Goal: Task Accomplishment & Management: Manage account settings

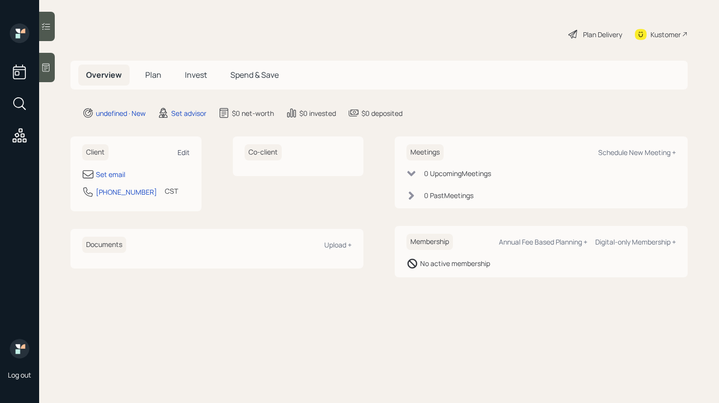
click at [186, 150] on div "Edit" at bounding box center [184, 152] width 12 height 9
select select "America/[GEOGRAPHIC_DATA]"
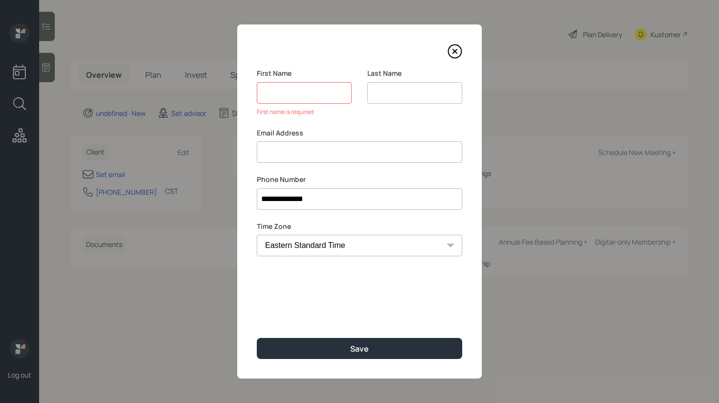
click at [313, 138] on div "Email Address" at bounding box center [359, 145] width 205 height 35
paste input "[PERSON_NAME]"
click at [272, 151] on input "[PERSON_NAME]" at bounding box center [359, 152] width 205 height 22
type input "[PERSON_NAME]"
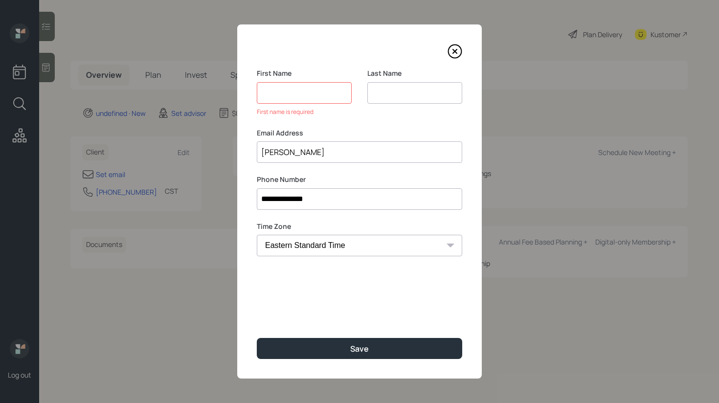
click at [280, 93] on input at bounding box center [304, 93] width 95 height 22
paste input "[PERSON_NAME]"
type input "[PERSON_NAME]"
click at [265, 140] on input "[PERSON_NAME]" at bounding box center [359, 140] width 205 height 22
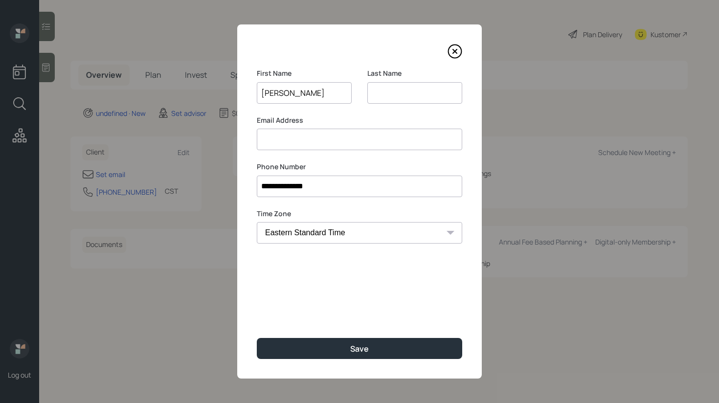
click at [402, 85] on input at bounding box center [414, 93] width 95 height 22
paste input "[PERSON_NAME]"
type input "[PERSON_NAME]"
click at [333, 140] on input at bounding box center [359, 140] width 205 height 22
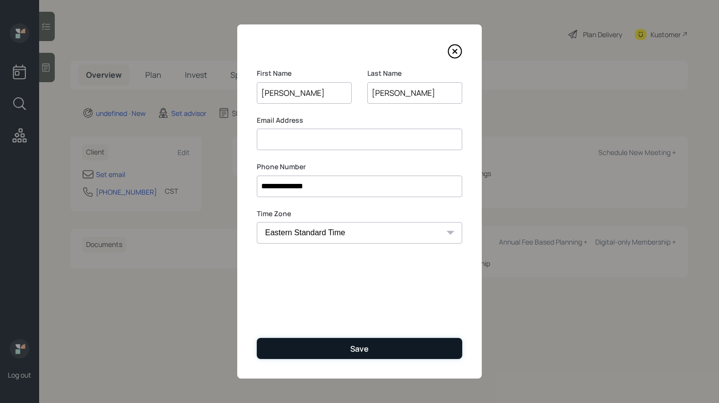
click at [327, 352] on button "Save" at bounding box center [359, 348] width 205 height 21
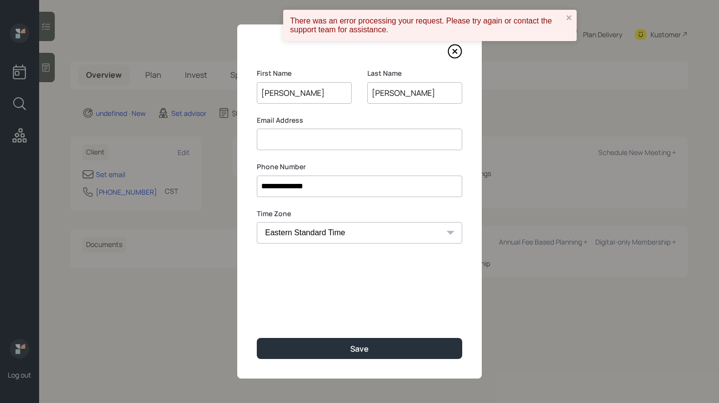
click at [368, 145] on input at bounding box center [359, 140] width 205 height 22
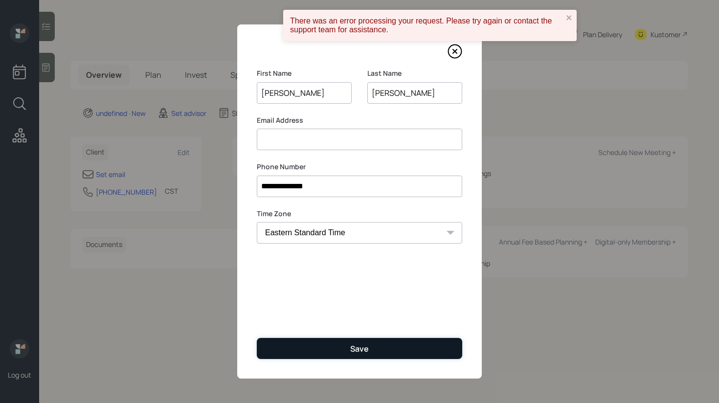
click at [330, 348] on button "Save" at bounding box center [359, 348] width 205 height 21
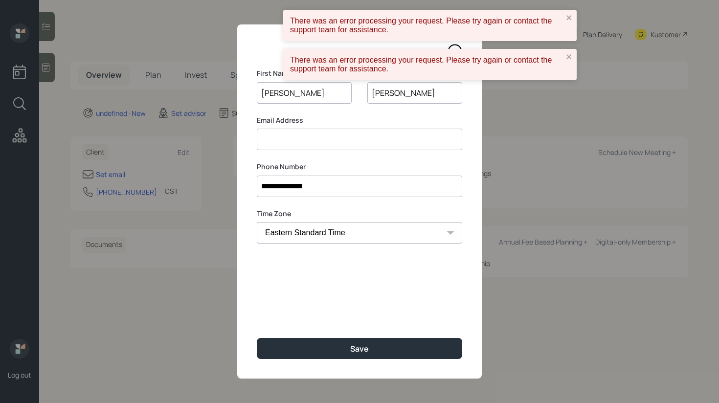
click at [294, 95] on input "[PERSON_NAME]" at bounding box center [304, 93] width 95 height 22
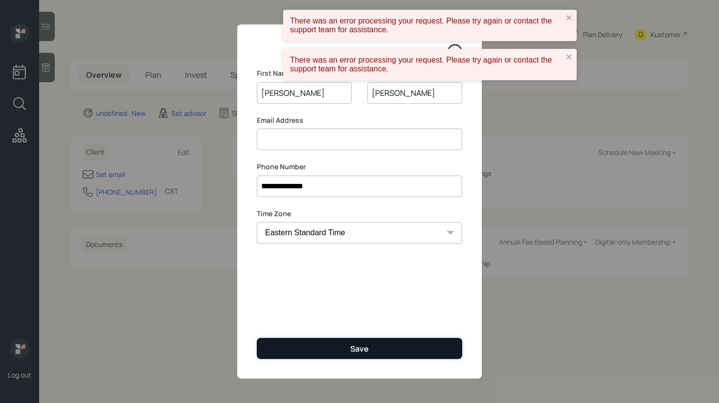
click at [351, 349] on div "Save" at bounding box center [359, 348] width 19 height 11
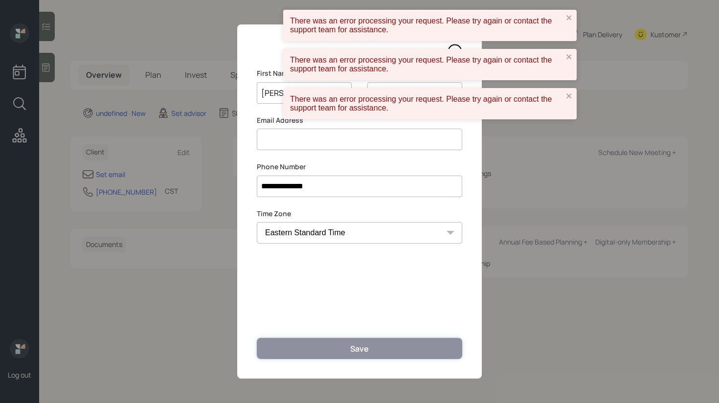
click at [351, 349] on div "Save" at bounding box center [359, 348] width 19 height 11
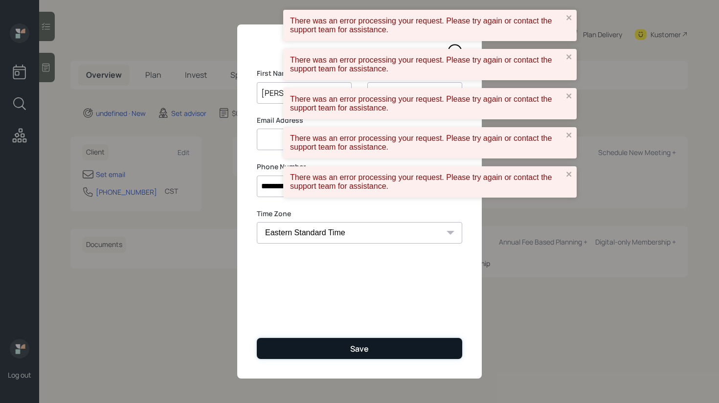
click at [351, 349] on div "Save" at bounding box center [359, 348] width 19 height 11
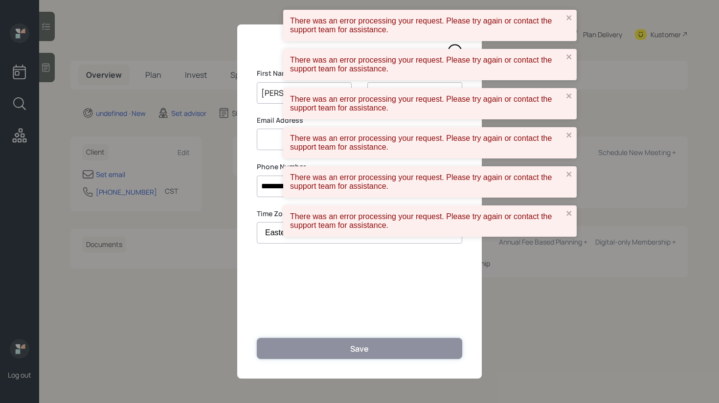
click at [351, 349] on div "Save" at bounding box center [359, 348] width 19 height 11
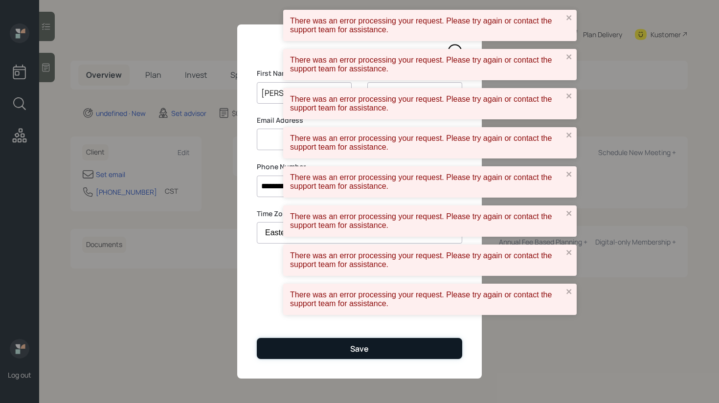
click at [351, 349] on div "Save" at bounding box center [359, 348] width 19 height 11
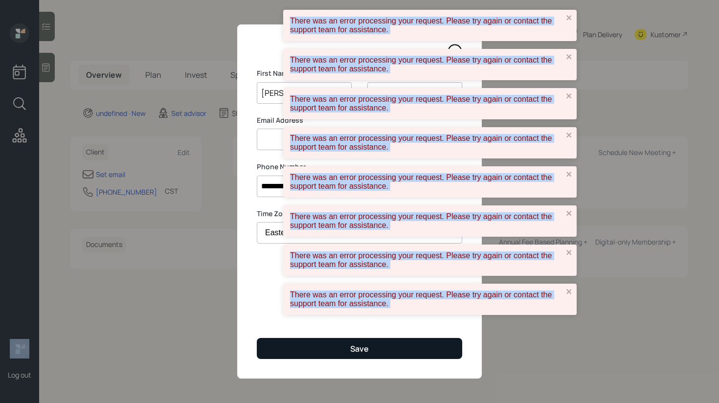
click at [351, 325] on div "There was an error processing your request. Please try again or contact the sup…" at bounding box center [359, 166] width 156 height 317
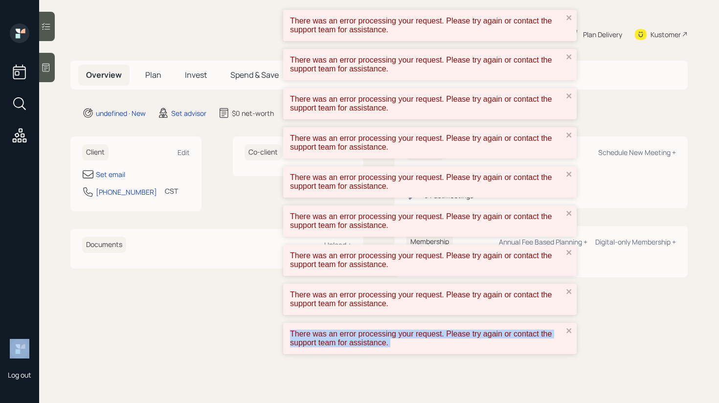
click at [351, 349] on div "There was an error processing your request. Please try again or contact the sup…" at bounding box center [359, 186] width 156 height 356
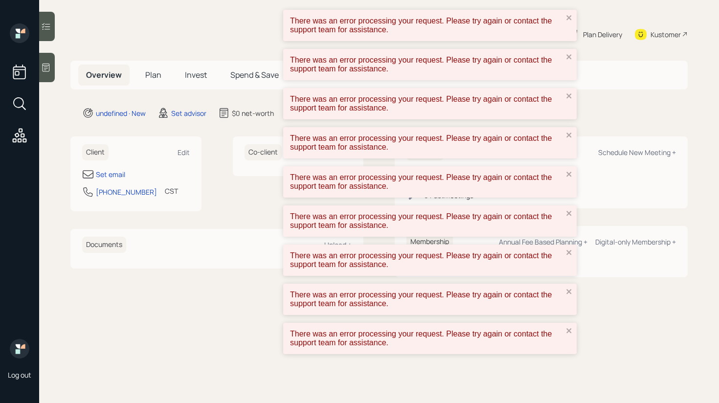
click at [189, 296] on main "Plan Delivery Kustomer Overview Plan Invest Spend & Save undefined · New Set ad…" at bounding box center [379, 201] width 680 height 403
click at [222, 163] on div "Client Edit Set email [PHONE_NUMBER] CST Currently 11:57 AM Co-client" at bounding box center [216, 173] width 293 height 75
click at [569, 16] on icon "close" at bounding box center [568, 17] width 5 height 5
click at [569, 16] on icon "close" at bounding box center [569, 18] width 7 height 8
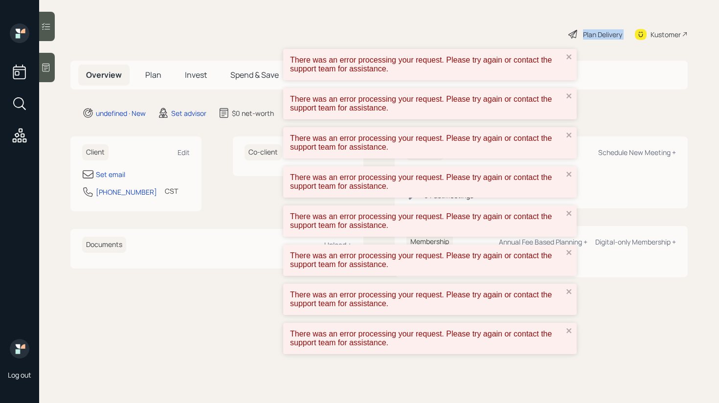
click at [569, 16] on main "Plan Delivery Kustomer Overview Plan Invest Spend & Save undefined · New Set ad…" at bounding box center [379, 201] width 680 height 403
